Goal: Task Accomplishment & Management: Use online tool/utility

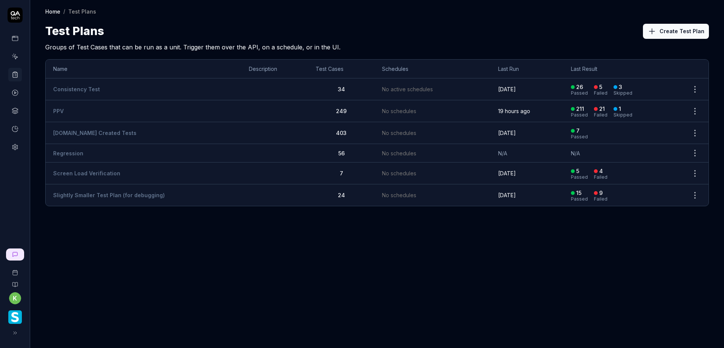
click at [94, 111] on td "PPV" at bounding box center [144, 111] width 196 height 22
click at [98, 113] on td "PPV" at bounding box center [144, 111] width 196 height 22
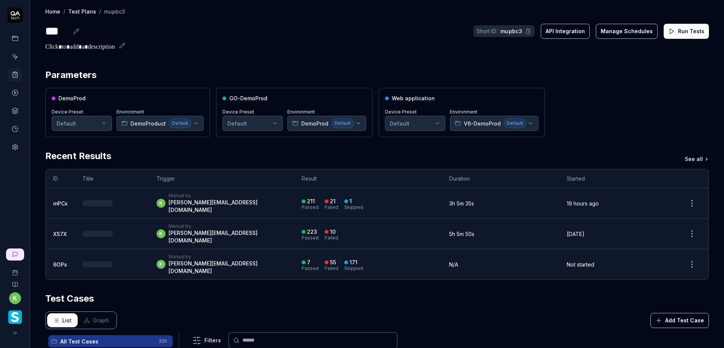
click at [684, 32] on button "Run Tests" at bounding box center [686, 31] width 45 height 15
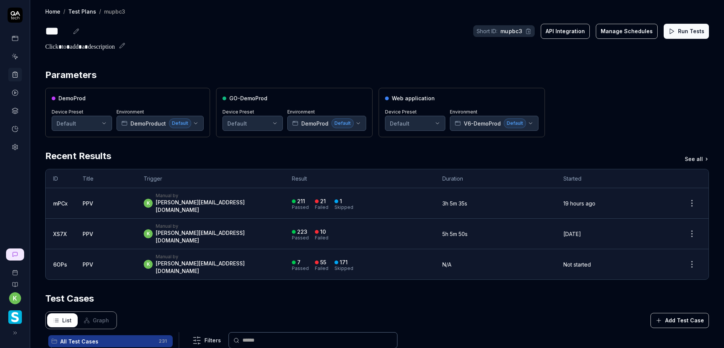
click at [303, 72] on div "Parameters" at bounding box center [377, 75] width 664 height 14
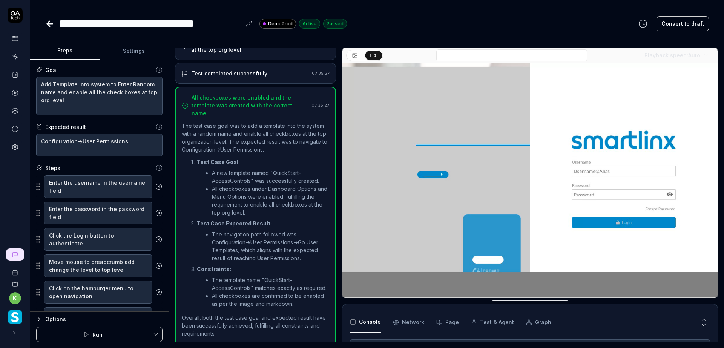
scroll to position [61, 0]
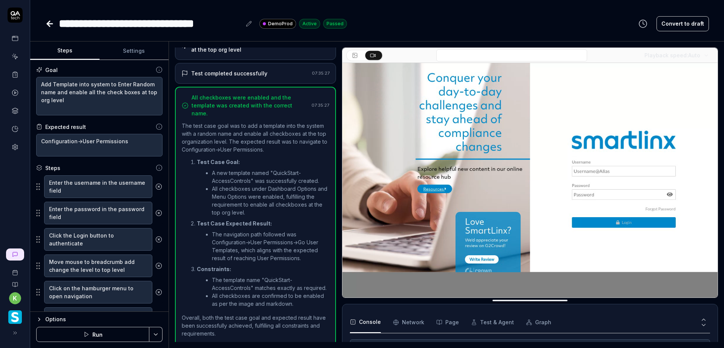
type textarea "*"
click at [16, 57] on icon at bounding box center [15, 57] width 3 height 3
